Goal: Book appointment/travel/reservation

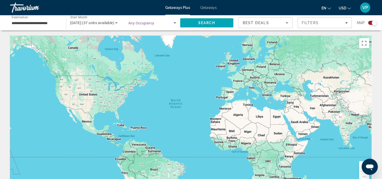
click at [175, 22] on icon "Search widget" at bounding box center [175, 23] width 6 height 6
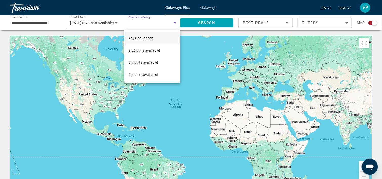
click at [47, 22] on div at bounding box center [191, 89] width 382 height 179
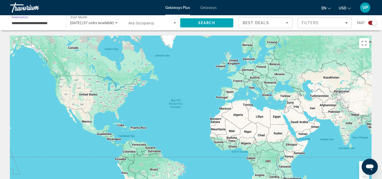
click at [47, 22] on input "**********" at bounding box center [36, 23] width 48 height 6
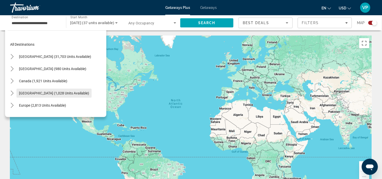
click at [77, 93] on span "[GEOGRAPHIC_DATA] (1,028 units available)" at bounding box center [54, 93] width 70 height 4
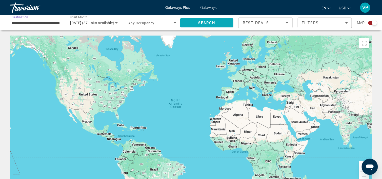
click at [192, 24] on span "Search" at bounding box center [206, 23] width 53 height 12
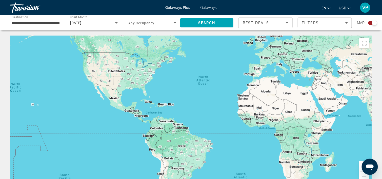
drag, startPoint x: 185, startPoint y: 117, endPoint x: 218, endPoint y: 91, distance: 41.9
click at [218, 91] on div "Main content" at bounding box center [191, 111] width 362 height 152
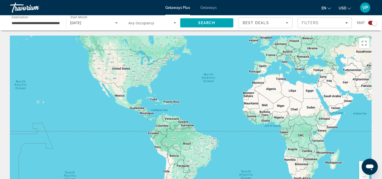
click at [361, 166] on button "Zoom in" at bounding box center [365, 166] width 10 height 10
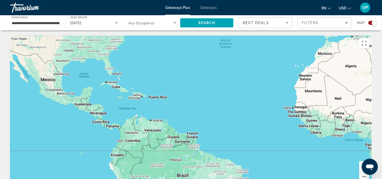
click at [361, 166] on button "Zoom in" at bounding box center [365, 166] width 10 height 10
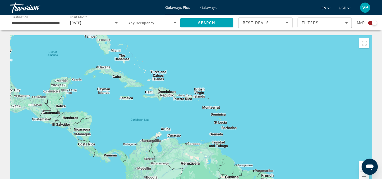
drag, startPoint x: 187, startPoint y: 99, endPoint x: 264, endPoint y: 114, distance: 77.9
click at [264, 114] on div "Main content" at bounding box center [191, 111] width 362 height 152
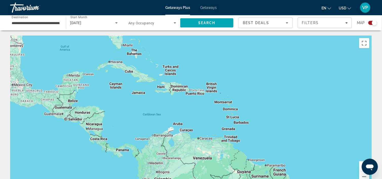
drag, startPoint x: 165, startPoint y: 101, endPoint x: 178, endPoint y: 95, distance: 14.1
click at [178, 95] on div "Main content" at bounding box center [191, 111] width 362 height 152
click at [209, 26] on span "Search" at bounding box center [206, 23] width 53 height 12
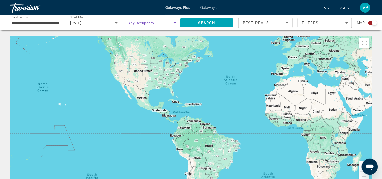
click at [139, 20] on span "Search widget" at bounding box center [150, 23] width 45 height 6
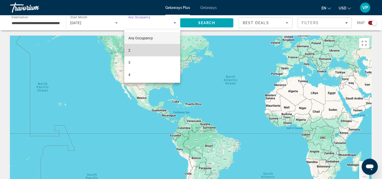
click at [133, 50] on mat-option "2" at bounding box center [152, 50] width 56 height 12
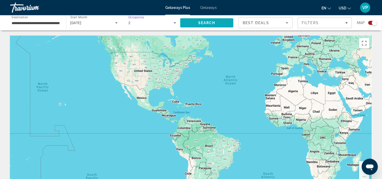
click at [209, 20] on span "Search" at bounding box center [206, 23] width 53 height 12
click at [360, 167] on button "Zoom in" at bounding box center [365, 166] width 10 height 10
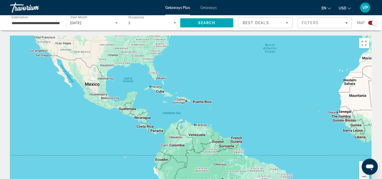
click at [360, 167] on button "Zoom in" at bounding box center [365, 166] width 10 height 10
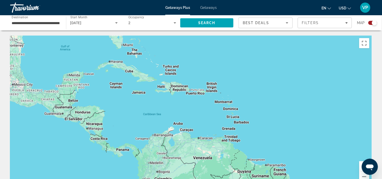
click at [360, 167] on button "Zoom in" at bounding box center [365, 166] width 10 height 10
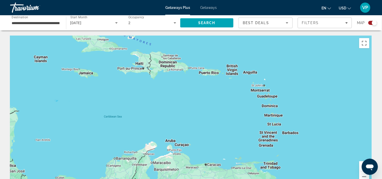
click at [360, 167] on button "Zoom in" at bounding box center [365, 166] width 10 height 10
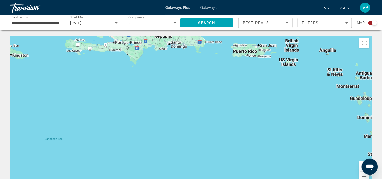
drag, startPoint x: 265, startPoint y: 114, endPoint x: 324, endPoint y: 167, distance: 79.0
click at [324, 167] on div "Main content" at bounding box center [191, 111] width 362 height 152
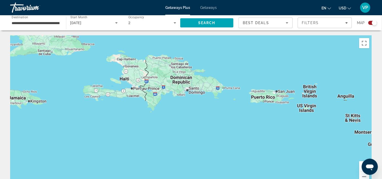
drag, startPoint x: 306, startPoint y: 141, endPoint x: 272, endPoint y: 153, distance: 35.8
click at [274, 153] on div "Main content" at bounding box center [191, 111] width 362 height 152
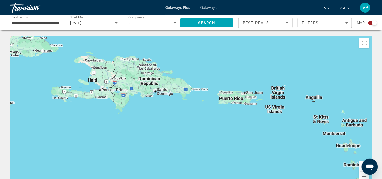
drag, startPoint x: 284, startPoint y: 153, endPoint x: 224, endPoint y: 117, distance: 69.6
click at [234, 120] on div "Main content" at bounding box center [191, 111] width 362 height 152
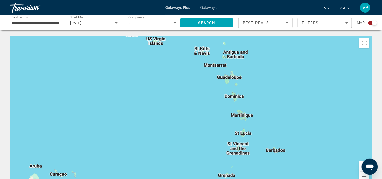
drag, startPoint x: 205, startPoint y: 111, endPoint x: 230, endPoint y: 128, distance: 30.2
click at [230, 128] on div "Main content" at bounding box center [191, 111] width 362 height 152
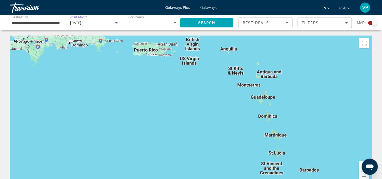
click at [117, 25] on icon "Search widget" at bounding box center [117, 23] width 6 height 6
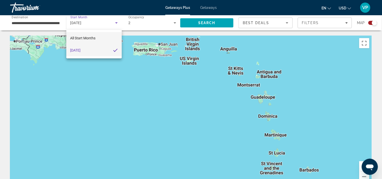
click at [101, 39] on mat-option "All Start Months" at bounding box center [94, 38] width 56 height 12
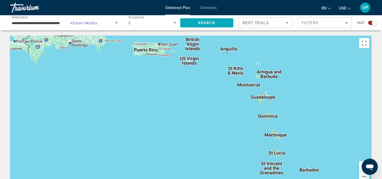
click at [210, 18] on span "Search" at bounding box center [206, 23] width 53 height 12
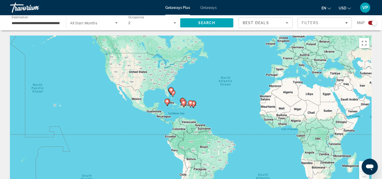
click at [361, 166] on button "Zoom in" at bounding box center [365, 166] width 10 height 10
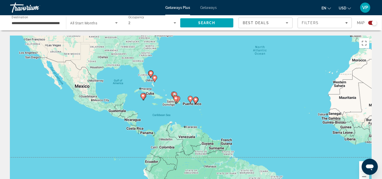
click at [361, 166] on button "Zoom in" at bounding box center [365, 166] width 10 height 10
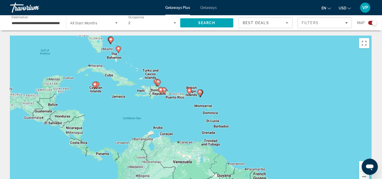
click at [361, 166] on button "Zoom in" at bounding box center [365, 166] width 10 height 10
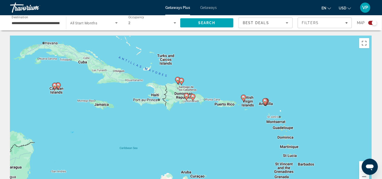
drag, startPoint x: 200, startPoint y: 126, endPoint x: 256, endPoint y: 150, distance: 61.2
click at [256, 150] on div "To activate drag with keyboard, press Alt + Enter. Once in keyboard drag state,…" at bounding box center [191, 111] width 362 height 152
click at [360, 163] on button "Zoom in" at bounding box center [365, 166] width 10 height 10
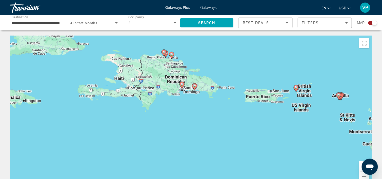
click at [360, 163] on button "Zoom in" at bounding box center [365, 166] width 10 height 10
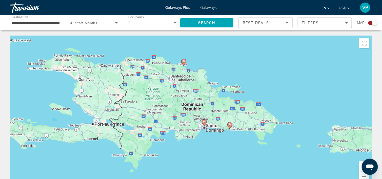
drag, startPoint x: 274, startPoint y: 107, endPoint x: 306, endPoint y: 168, distance: 68.9
click at [306, 168] on div "To activate drag with keyboard, press Alt + Enter. Once in keyboard drag state,…" at bounding box center [191, 111] width 362 height 152
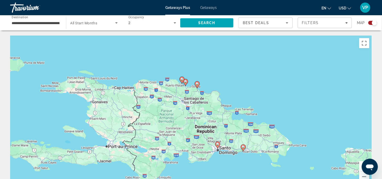
drag, startPoint x: 270, startPoint y: 122, endPoint x: 298, endPoint y: 156, distance: 43.7
click at [298, 156] on div "To activate drag with keyboard, press Alt + Enter. Once in keyboard drag state,…" at bounding box center [191, 111] width 362 height 152
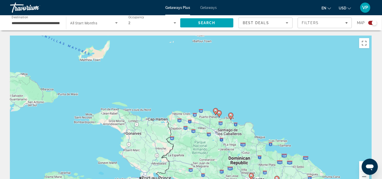
click at [231, 115] on image "Main content" at bounding box center [231, 115] width 3 height 3
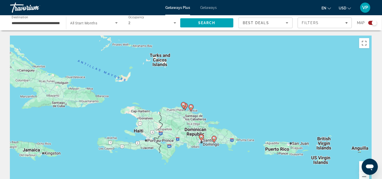
click at [191, 107] on image "Main content" at bounding box center [191, 106] width 3 height 3
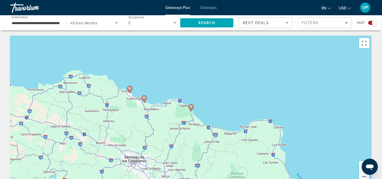
click at [191, 108] on icon "Main content" at bounding box center [191, 107] width 5 height 7
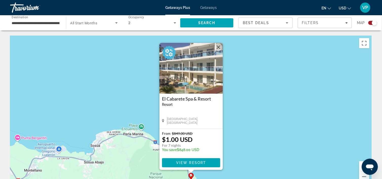
click at [136, 105] on div "To activate drag with keyboard, press Alt + Enter. Once in keyboard drag state,…" at bounding box center [191, 111] width 362 height 152
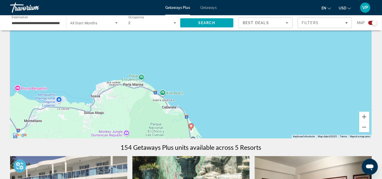
scroll to position [51, 0]
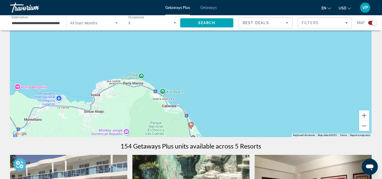
click at [250, 95] on div "To activate drag with keyboard, press Alt + Enter. Once in keyboard drag state,…" at bounding box center [191, 61] width 362 height 152
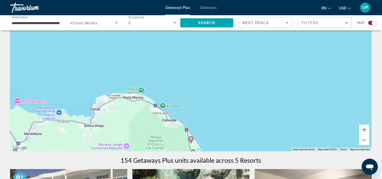
scroll to position [76, 0]
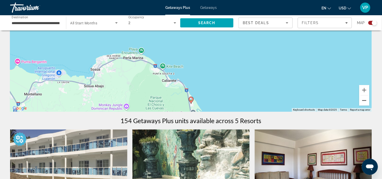
click at [365, 100] on button "Zoom out" at bounding box center [365, 100] width 10 height 10
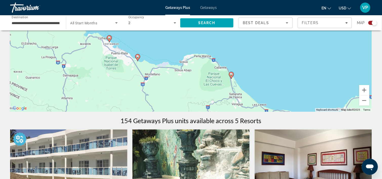
drag, startPoint x: 241, startPoint y: 65, endPoint x: 282, endPoint y: 74, distance: 41.9
click at [282, 74] on div "To activate drag with keyboard, press Alt + Enter. Once in keyboard drag state,…" at bounding box center [191, 35] width 362 height 152
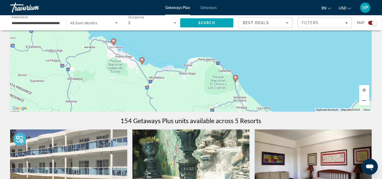
click at [143, 60] on icon "Main content" at bounding box center [142, 61] width 5 height 7
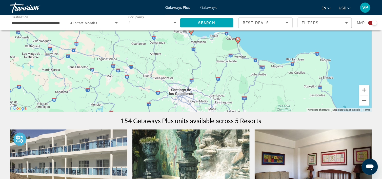
click at [350, 89] on div "To navigate, press the arrow keys. To activate drag with keyboard, press Alt + …" at bounding box center [191, 35] width 362 height 152
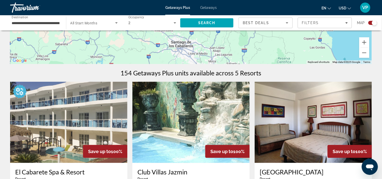
scroll to position [0, 0]
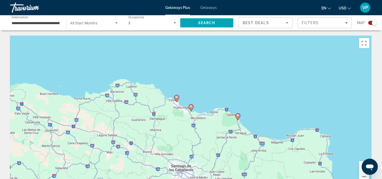
click at [277, 98] on div "To activate drag with keyboard, press Alt + Enter. Once in keyboard drag state,…" at bounding box center [191, 111] width 362 height 152
click at [360, 168] on button "Zoom in" at bounding box center [365, 166] width 10 height 10
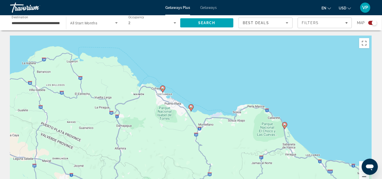
click at [364, 176] on button "Zoom out" at bounding box center [365, 176] width 10 height 10
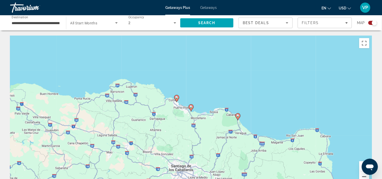
click at [364, 176] on button "Zoom out" at bounding box center [365, 176] width 10 height 10
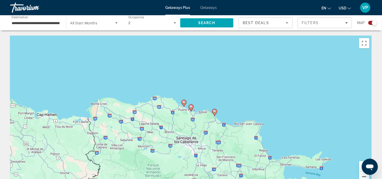
click at [364, 176] on button "Zoom out" at bounding box center [365, 176] width 10 height 10
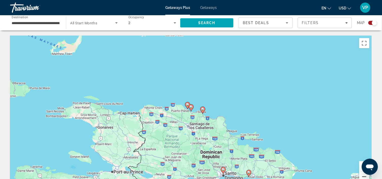
click at [364, 176] on button "Zoom out" at bounding box center [365, 176] width 10 height 10
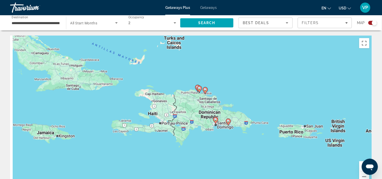
drag, startPoint x: 256, startPoint y: 130, endPoint x: 268, endPoint y: 103, distance: 30.0
click at [268, 103] on div "To activate drag with keyboard, press Alt + Enter. Once in keyboard drag state,…" at bounding box center [191, 111] width 362 height 152
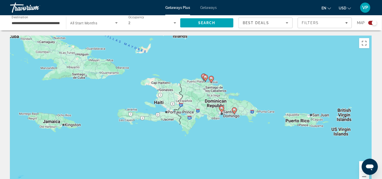
click at [222, 109] on image "Main content" at bounding box center [222, 108] width 3 height 3
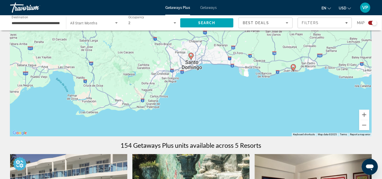
scroll to position [25, 0]
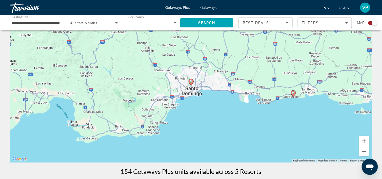
click at [363, 152] on button "Zoom out" at bounding box center [365, 151] width 10 height 10
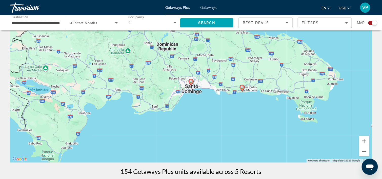
click at [363, 152] on button "Zoom out" at bounding box center [365, 151] width 10 height 10
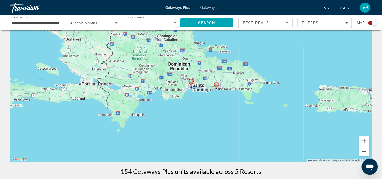
click at [363, 152] on button "Zoom out" at bounding box center [365, 151] width 10 height 10
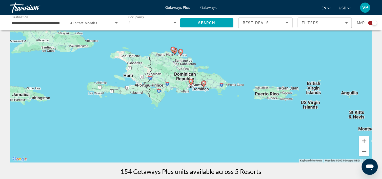
click at [363, 152] on button "Zoom out" at bounding box center [365, 151] width 10 height 10
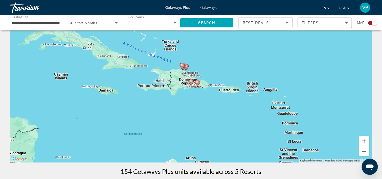
click at [363, 152] on button "Zoom out" at bounding box center [365, 151] width 10 height 10
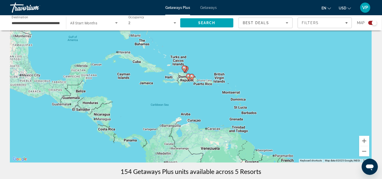
drag, startPoint x: 271, startPoint y: 126, endPoint x: 258, endPoint y: 108, distance: 22.3
click at [258, 108] on div "To activate drag with keyboard, press Alt + Enter. Once in keyboard drag state,…" at bounding box center [191, 86] width 362 height 152
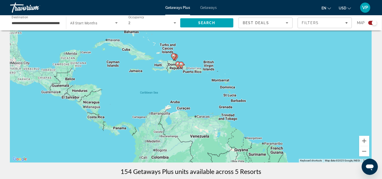
scroll to position [51, 0]
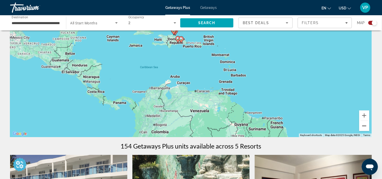
click at [362, 128] on button "Zoom out" at bounding box center [365, 126] width 10 height 10
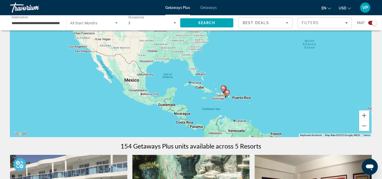
drag, startPoint x: 206, startPoint y: 80, endPoint x: 250, endPoint y: 128, distance: 65.5
click at [250, 128] on div "To activate drag with keyboard, press Alt + Enter. Once in keyboard drag state,…" at bounding box center [191, 61] width 362 height 152
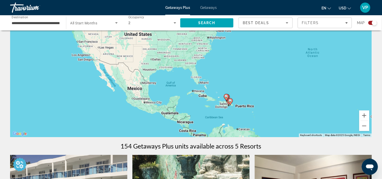
drag, startPoint x: 241, startPoint y: 109, endPoint x: 209, endPoint y: 89, distance: 37.3
click at [209, 89] on div "To activate drag with keyboard, press Alt + Enter. Once in keyboard drag state,…" at bounding box center [191, 61] width 362 height 152
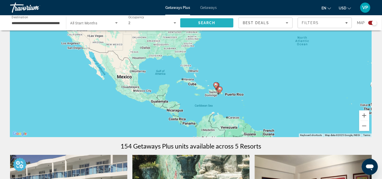
click at [207, 25] on span "Search" at bounding box center [206, 23] width 17 height 4
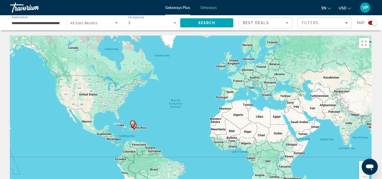
click at [46, 17] on div "**********" at bounding box center [36, 23] width 48 height 14
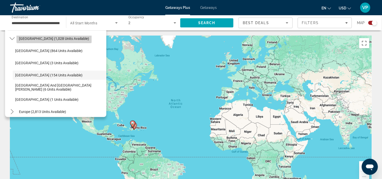
click at [70, 40] on span "Select destination: Caribbean & Atlantic Islands (1,028 units available)" at bounding box center [53, 38] width 75 height 12
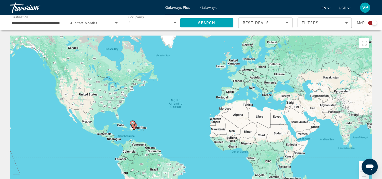
click at [362, 169] on button "Zoom in" at bounding box center [365, 166] width 10 height 10
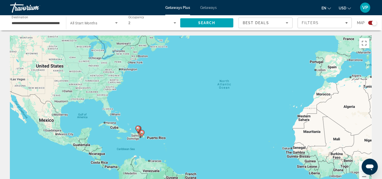
drag, startPoint x: 140, startPoint y: 133, endPoint x: 247, endPoint y: 125, distance: 107.5
click at [244, 125] on div "To activate drag with keyboard, press Alt + Enter. Once in keyboard drag state,…" at bounding box center [191, 111] width 362 height 152
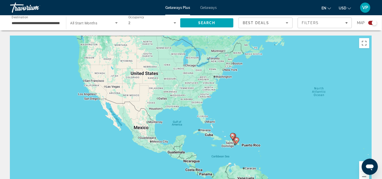
click at [360, 165] on button "Zoom in" at bounding box center [365, 166] width 10 height 10
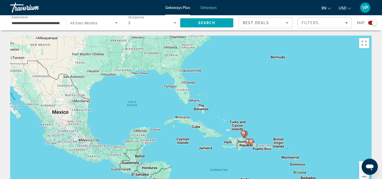
drag, startPoint x: 318, startPoint y: 157, endPoint x: 280, endPoint y: 119, distance: 53.0
click at [282, 121] on div "To activate drag with keyboard, press Alt + Enter. Once in keyboard drag state,…" at bounding box center [191, 111] width 362 height 152
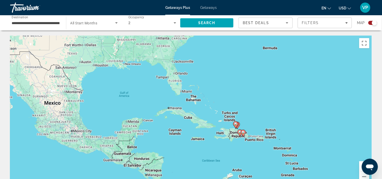
click at [137, 101] on div "To activate drag with keyboard, press Alt + Enter. Once in keyboard drag state,…" at bounding box center [191, 111] width 362 height 152
click at [53, 23] on input "**********" at bounding box center [36, 23] width 48 height 6
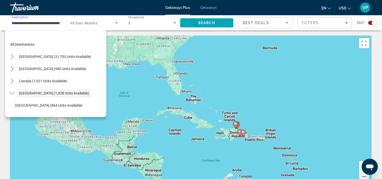
scroll to position [18, 0]
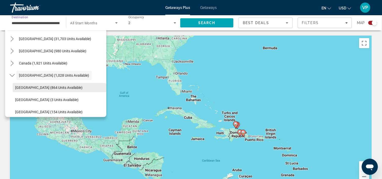
click at [81, 84] on span "Select destination: Bahamas (864 units available)" at bounding box center [60, 87] width 94 height 12
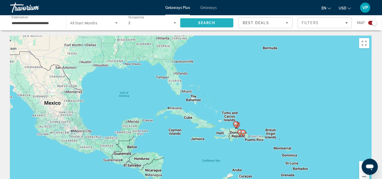
click at [207, 21] on span "Search" at bounding box center [206, 23] width 17 height 4
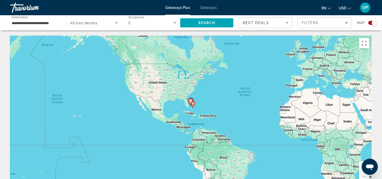
click at [360, 167] on button "Zoom in" at bounding box center [365, 166] width 10 height 10
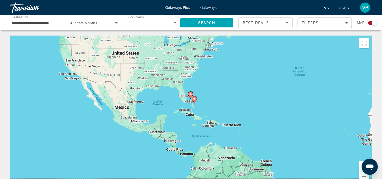
click at [360, 167] on button "Zoom in" at bounding box center [365, 166] width 10 height 10
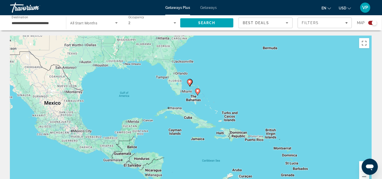
click at [360, 167] on button "Zoom in" at bounding box center [365, 166] width 10 height 10
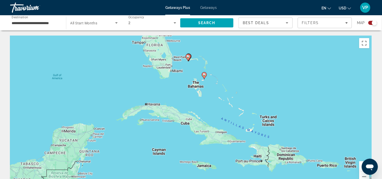
click at [360, 167] on button "Zoom in" at bounding box center [365, 166] width 10 height 10
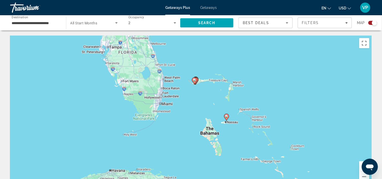
drag, startPoint x: 252, startPoint y: 76, endPoint x: 262, endPoint y: 146, distance: 71.2
click at [262, 148] on div "To activate drag with keyboard, press Alt + Enter. Once in keyboard drag state,…" at bounding box center [191, 111] width 362 height 152
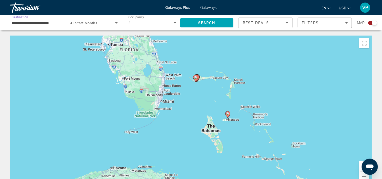
click at [21, 24] on input "**********" at bounding box center [36, 23] width 48 height 6
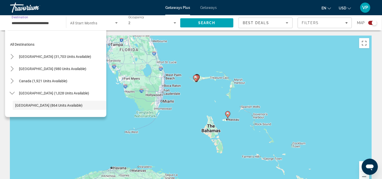
scroll to position [30, 0]
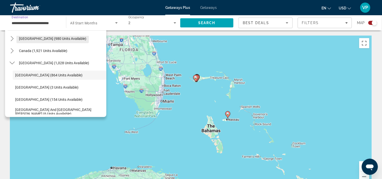
click at [28, 39] on span "[GEOGRAPHIC_DATA] (980 units available)" at bounding box center [52, 38] width 67 height 4
type input "**********"
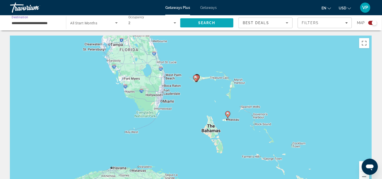
click at [219, 23] on span "Search" at bounding box center [206, 23] width 53 height 12
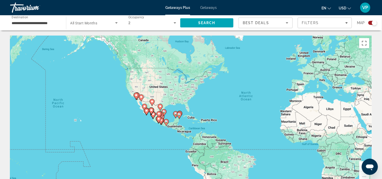
click at [360, 166] on button "Zoom in" at bounding box center [365, 166] width 10 height 10
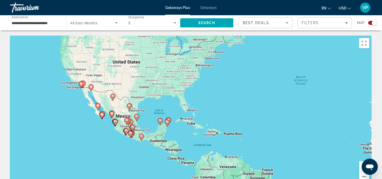
click at [360, 166] on button "Zoom in" at bounding box center [365, 166] width 10 height 10
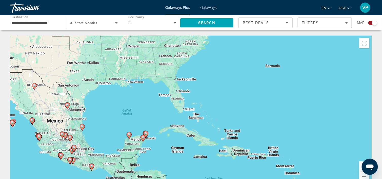
click at [360, 166] on button "Zoom in" at bounding box center [365, 166] width 10 height 10
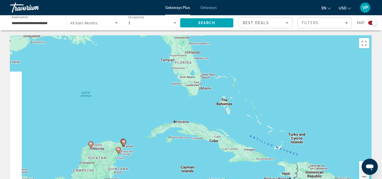
drag, startPoint x: 173, startPoint y: 146, endPoint x: 236, endPoint y: 117, distance: 69.6
click at [216, 114] on div "To activate drag with keyboard, press Alt + Enter. Once in keyboard drag state,…" at bounding box center [191, 111] width 362 height 152
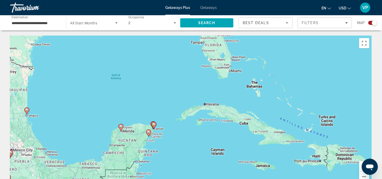
click at [361, 165] on button "Zoom in" at bounding box center [365, 166] width 10 height 10
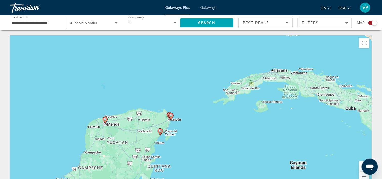
drag, startPoint x: 179, startPoint y: 155, endPoint x: 236, endPoint y: 126, distance: 64.4
click at [236, 126] on div "To activate drag with keyboard, press Alt + Enter. Once in keyboard drag state,…" at bounding box center [191, 111] width 362 height 152
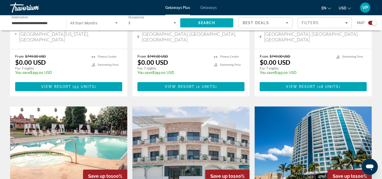
scroll to position [552, 0]
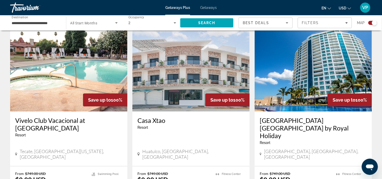
click at [330, 111] on div "[GEOGRAPHIC_DATA] [GEOGRAPHIC_DATA] by [GEOGRAPHIC_DATA] - This is an adults on…" at bounding box center [313, 138] width 117 height 54
click at [324, 116] on h3 "[GEOGRAPHIC_DATA] [GEOGRAPHIC_DATA] by Royal Holiday" at bounding box center [313, 127] width 107 height 23
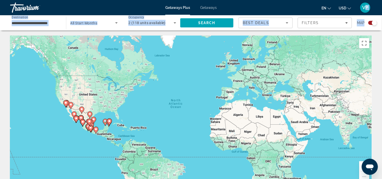
click at [365, 0] on html "**********" at bounding box center [191, 89] width 382 height 179
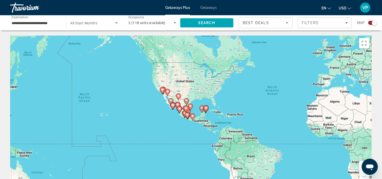
drag, startPoint x: 127, startPoint y: 116, endPoint x: 226, endPoint y: 104, distance: 99.7
click at [227, 103] on div "To activate drag with keyboard, press Alt + Enter. Once in keyboard drag state,…" at bounding box center [191, 111] width 362 height 152
